Goal: Information Seeking & Learning: Learn about a topic

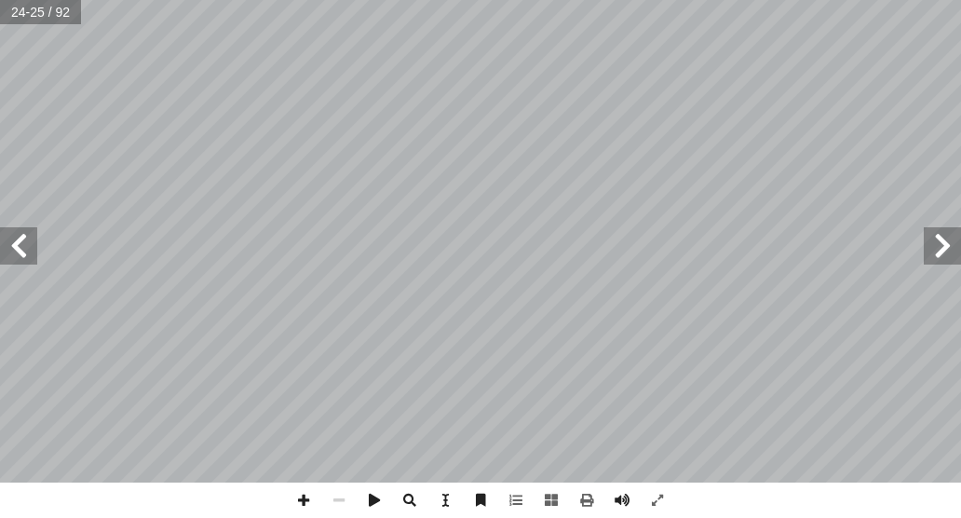
click at [24, 243] on span at bounding box center [18, 245] width 37 height 37
click at [934, 258] on span at bounding box center [942, 245] width 37 height 37
click at [28, 247] on span at bounding box center [18, 245] width 37 height 37
click at [956, 244] on span at bounding box center [942, 245] width 37 height 37
click at [930, 255] on span at bounding box center [942, 245] width 37 height 37
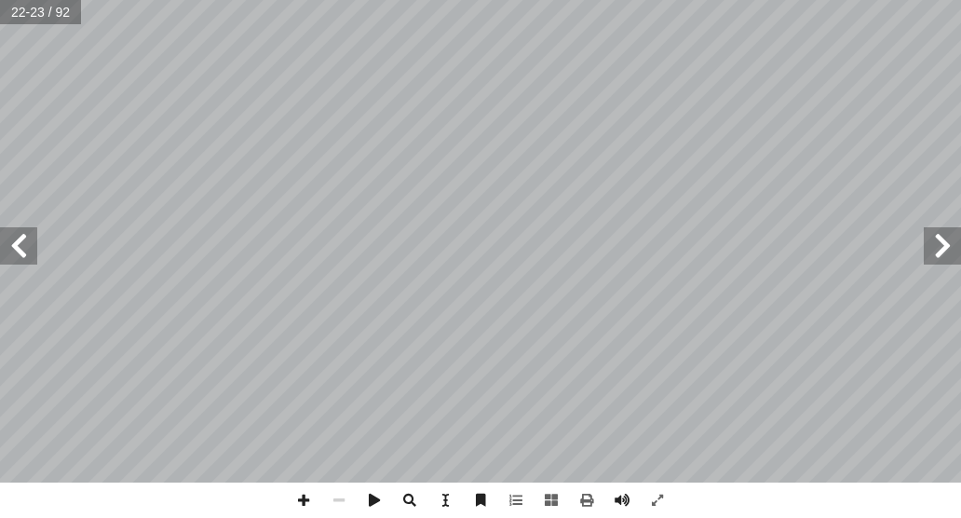
click at [27, 258] on span at bounding box center [18, 245] width 37 height 37
click at [30, 257] on span at bounding box center [18, 245] width 37 height 37
click at [26, 249] on span at bounding box center [18, 245] width 37 height 37
click at [20, 253] on span at bounding box center [18, 245] width 37 height 37
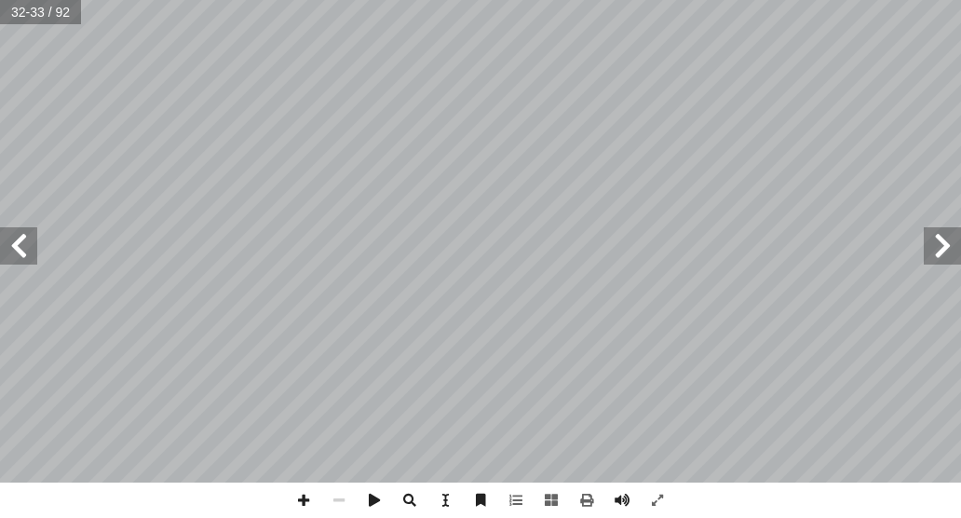
click at [20, 253] on span at bounding box center [18, 245] width 37 height 37
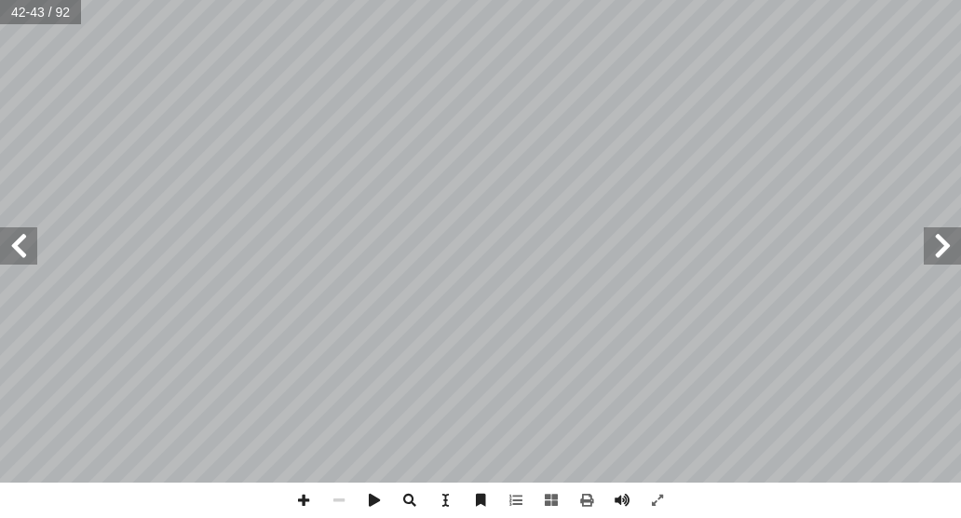
click at [20, 253] on span at bounding box center [18, 245] width 37 height 37
click at [941, 254] on span at bounding box center [942, 245] width 37 height 37
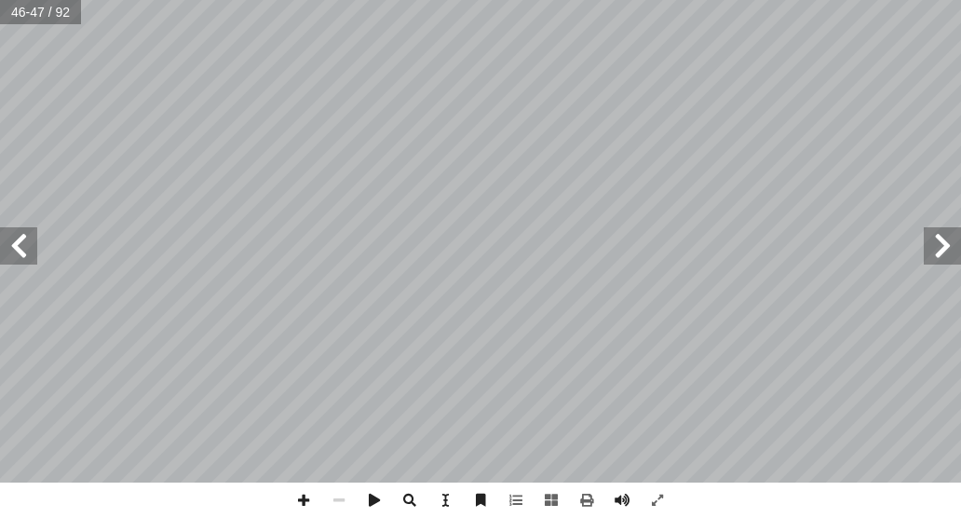
click at [941, 254] on span at bounding box center [942, 245] width 37 height 37
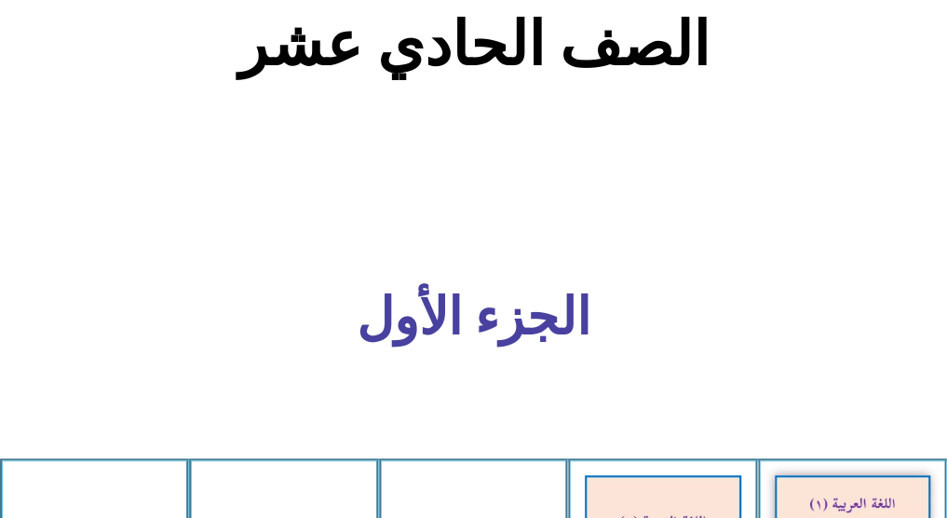
scroll to position [451, 0]
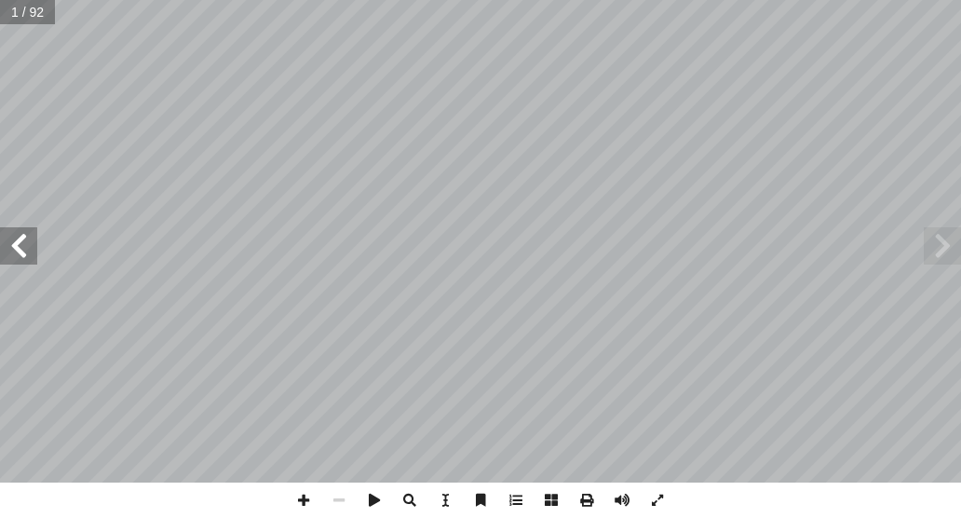
click at [30, 262] on span at bounding box center [18, 245] width 37 height 37
